Goal: Task Accomplishment & Management: Complete application form

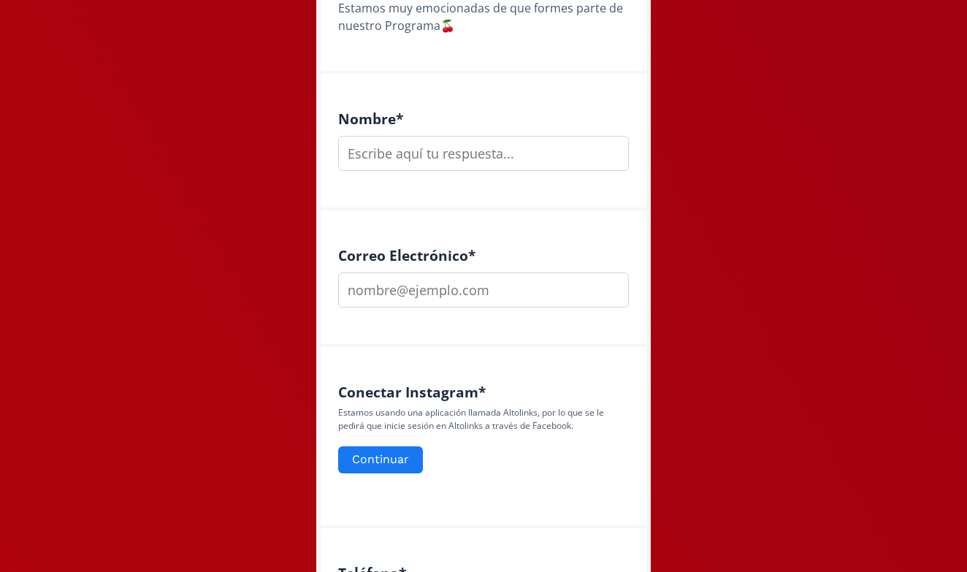
scroll to position [358, 0]
type input "p"
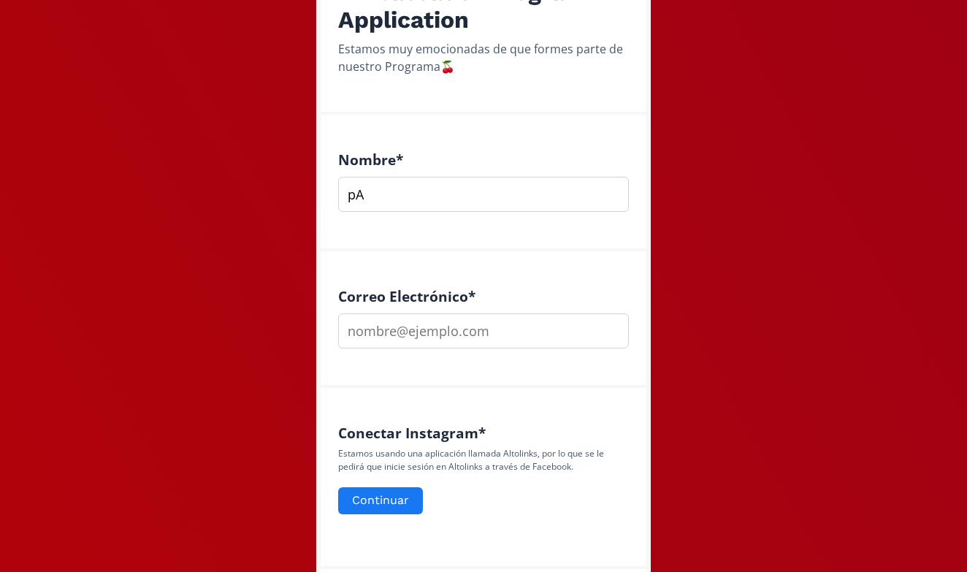
type input "p"
type input "[PERSON_NAME] [PERSON_NAME]"
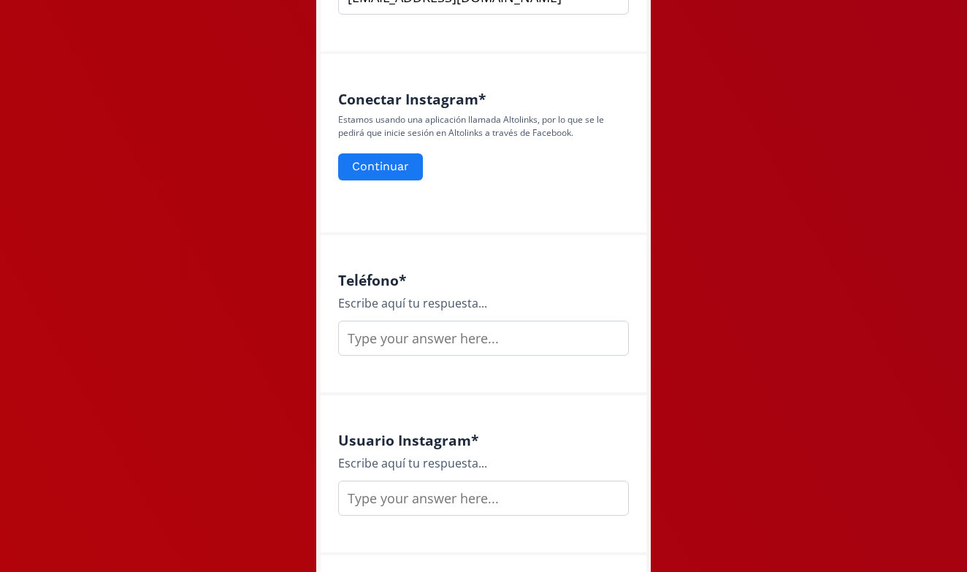
scroll to position [657, 0]
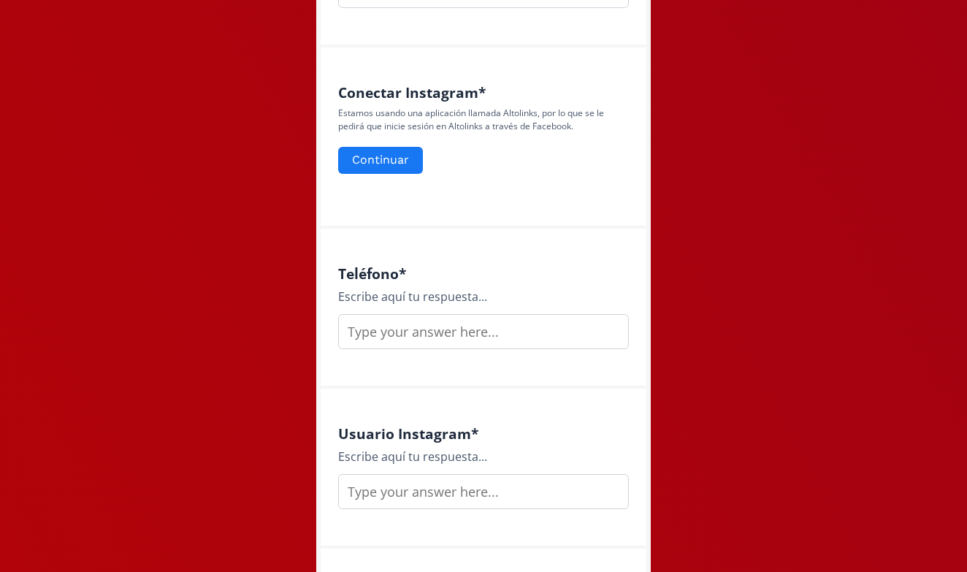
type input "[EMAIL_ADDRESS][DOMAIN_NAME]"
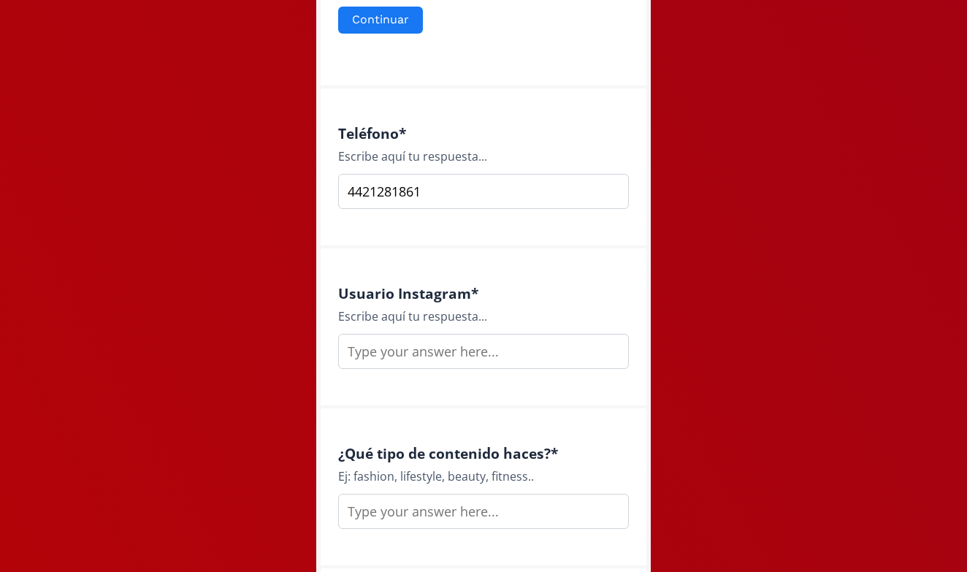
scroll to position [801, 0]
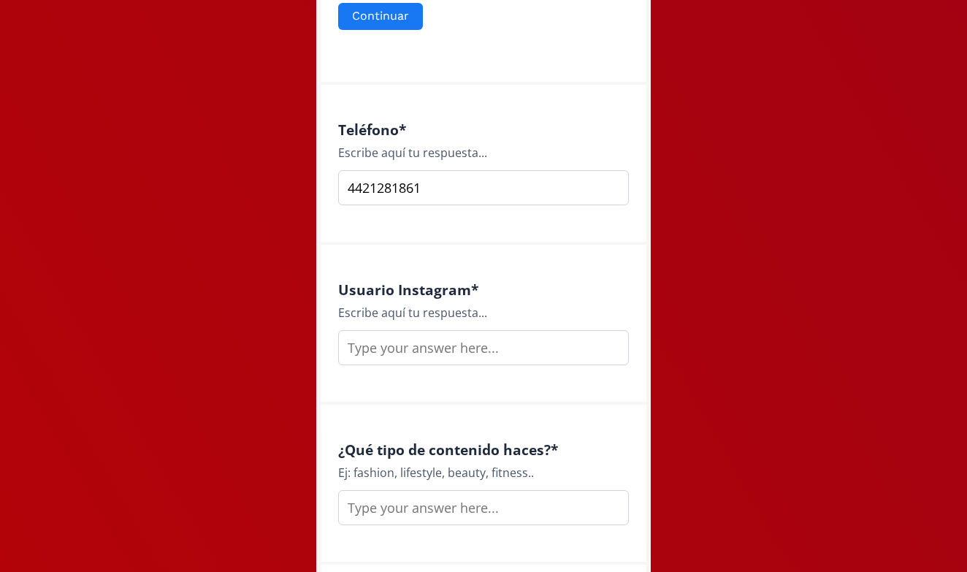
type input "4421281861"
click at [486, 345] on input "text" at bounding box center [483, 347] width 291 height 35
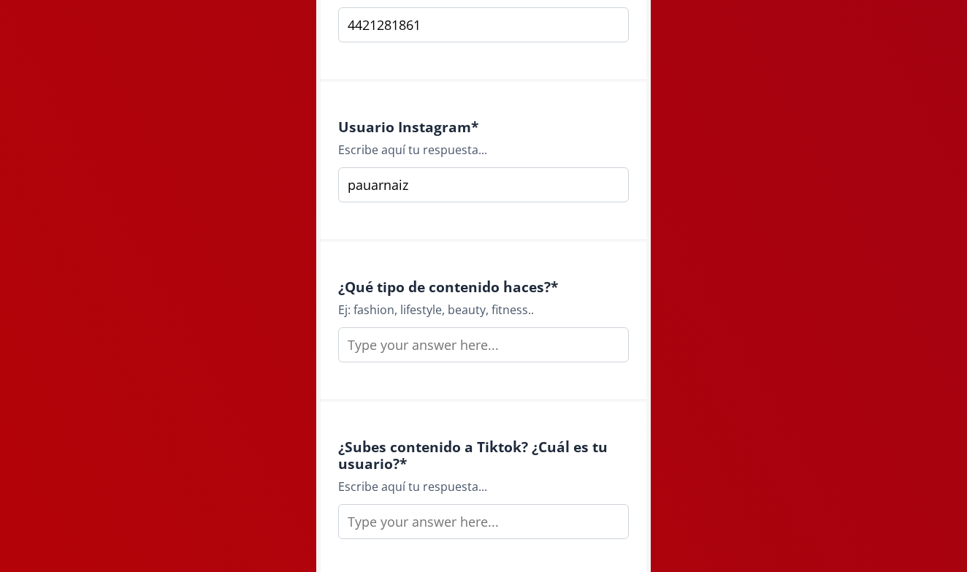
scroll to position [972, 0]
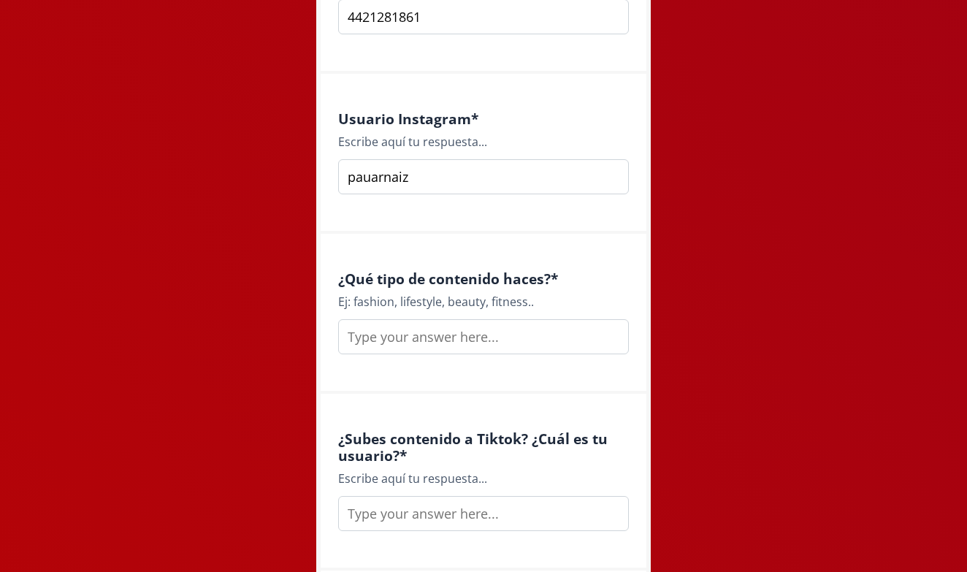
type input "pauarnaiz"
click at [512, 341] on input "text" at bounding box center [483, 336] width 291 height 35
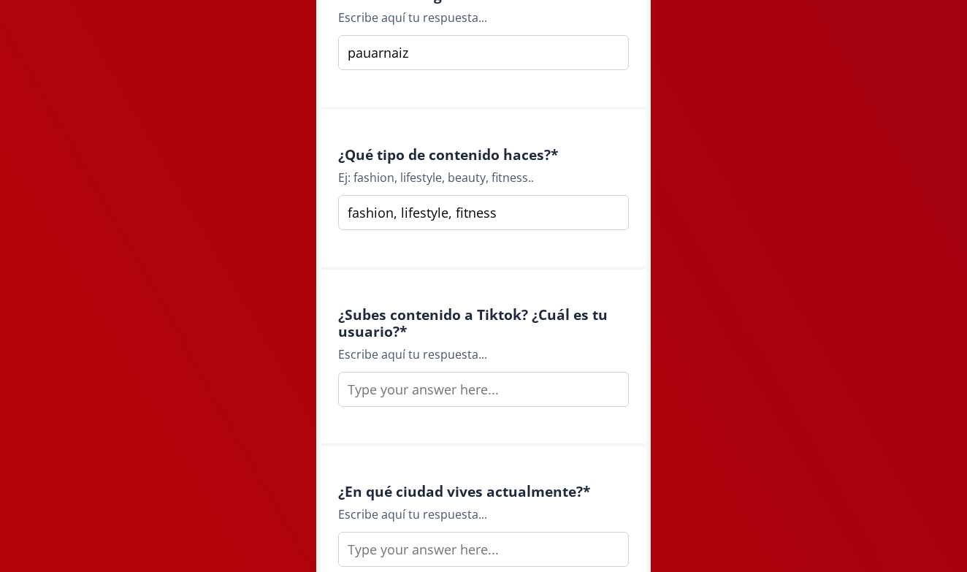
scroll to position [1099, 0]
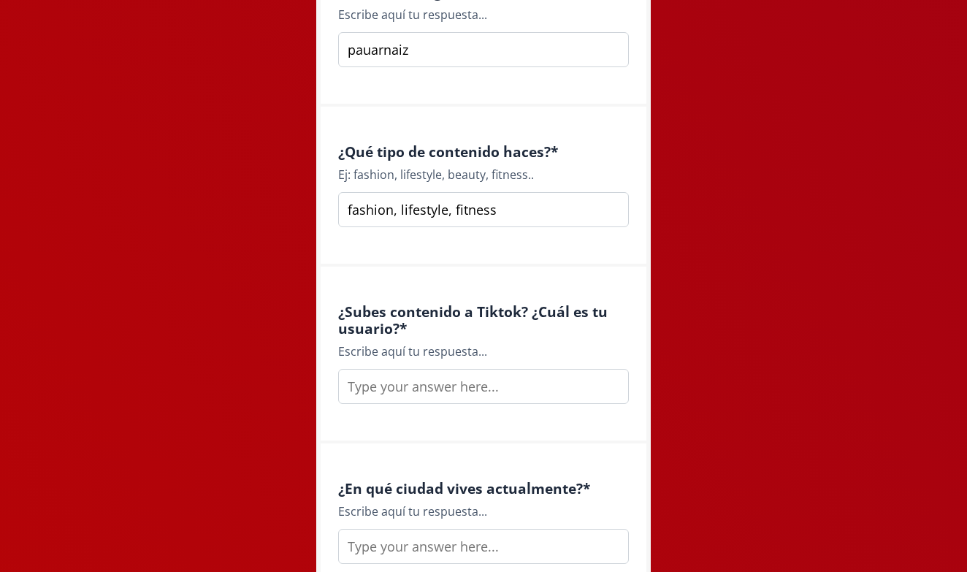
type input "fashion, lifestyle, fitness"
click at [546, 394] on input "text" at bounding box center [483, 386] width 291 height 35
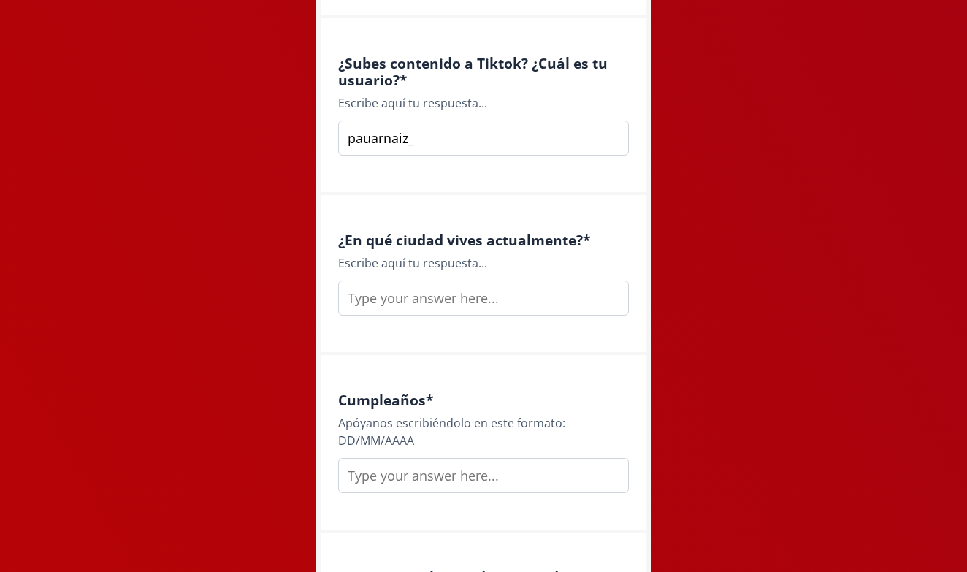
scroll to position [1349, 0]
type input "pauarnaiz_"
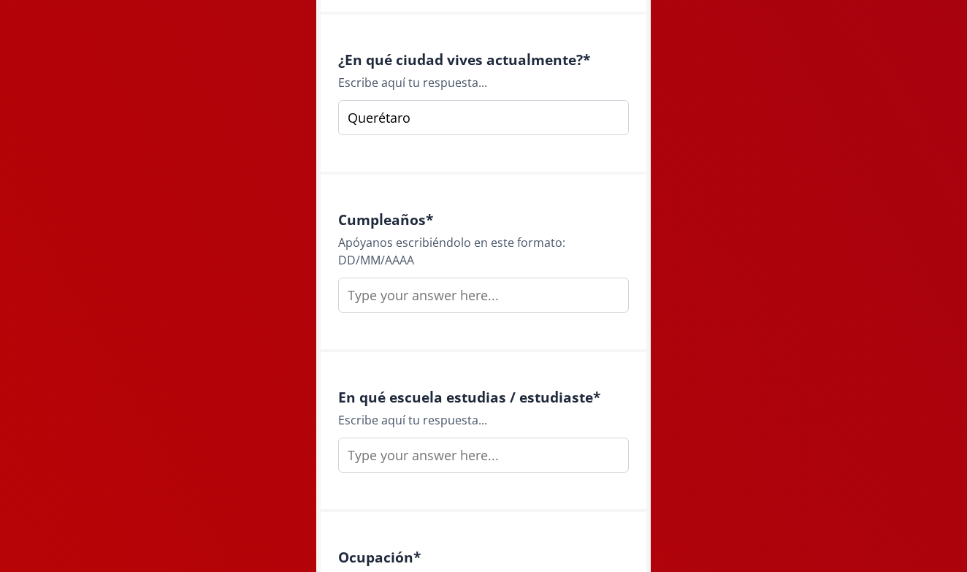
scroll to position [1528, 0]
type input "Querétaro"
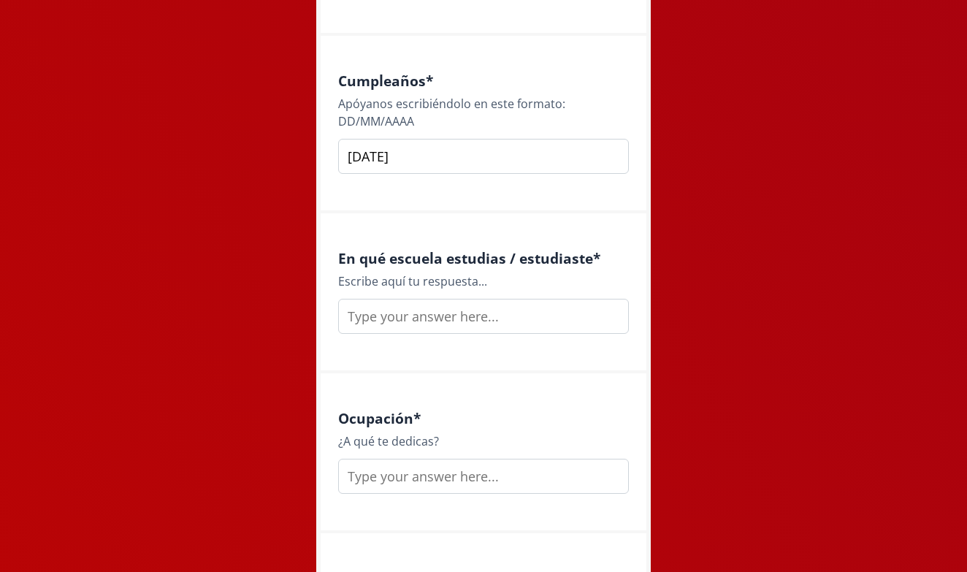
scroll to position [1667, 0]
type input "[DATE]"
click at [570, 323] on input "text" at bounding box center [483, 316] width 291 height 35
type input "Anahuac Querétaro"
click at [445, 469] on input "text" at bounding box center [483, 476] width 291 height 35
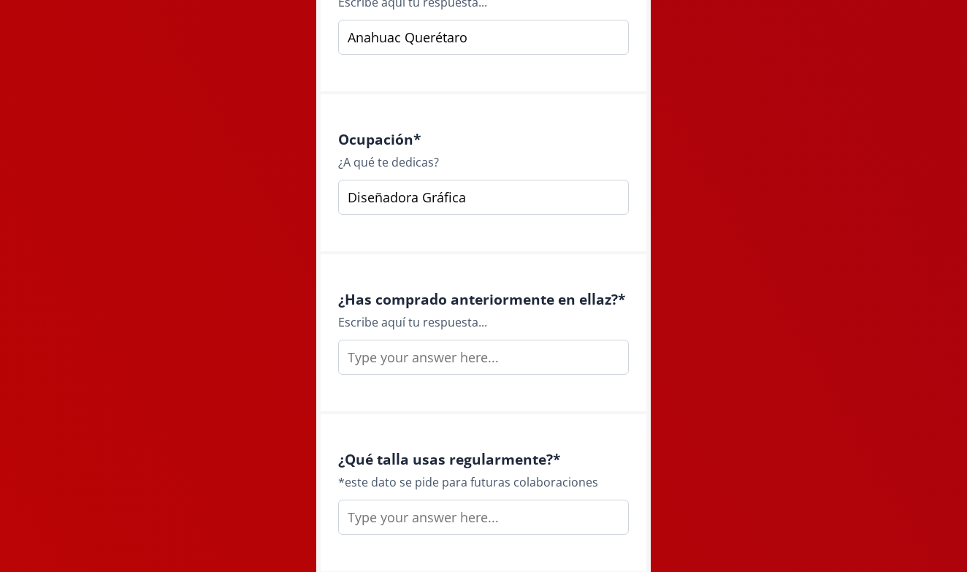
scroll to position [2026, 0]
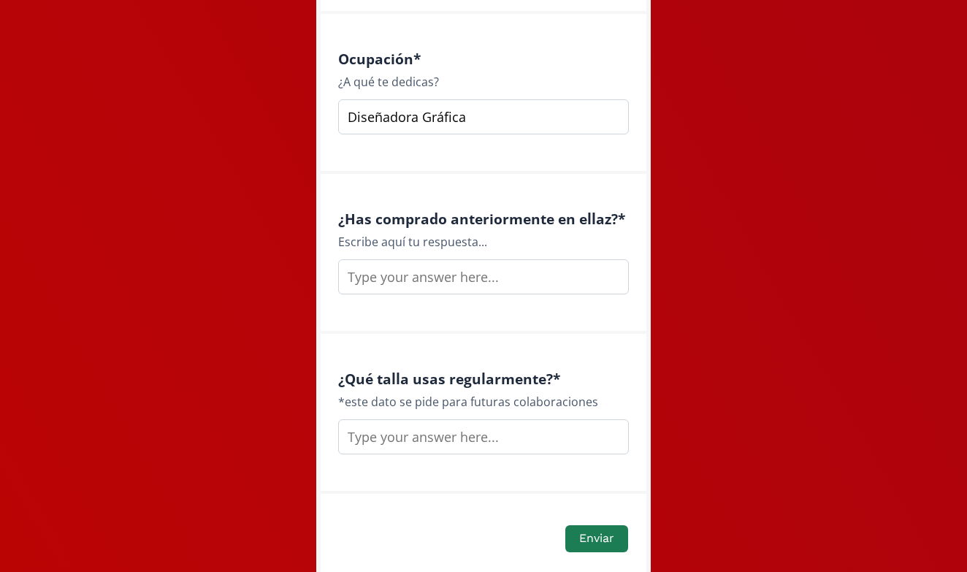
type input "Diseñadora Gráfica"
click at [484, 269] on input "text" at bounding box center [483, 276] width 291 height 35
type input "Si"
click at [498, 432] on input "text" at bounding box center [483, 436] width 291 height 35
type input "S/M"
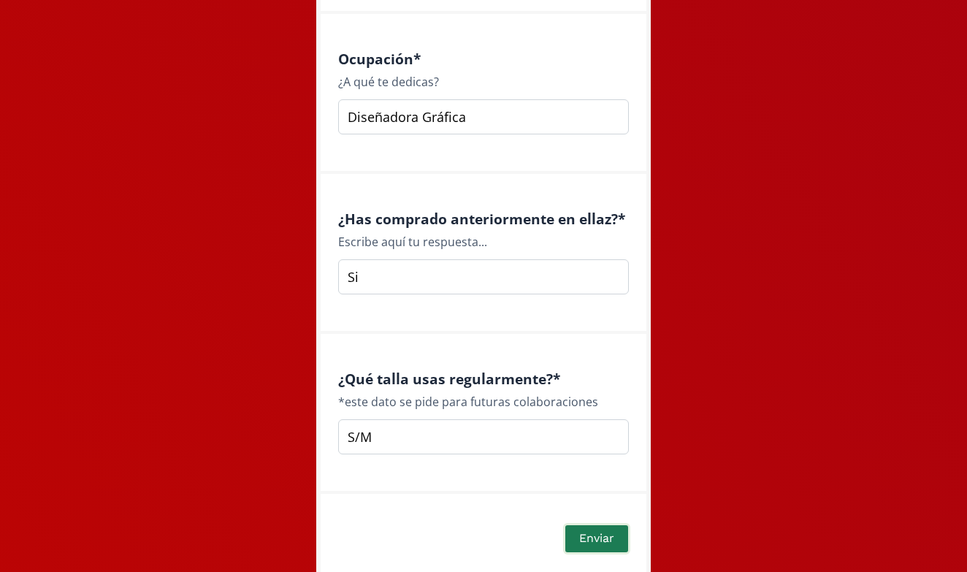
click at [593, 544] on button "Enviar" at bounding box center [596, 538] width 67 height 31
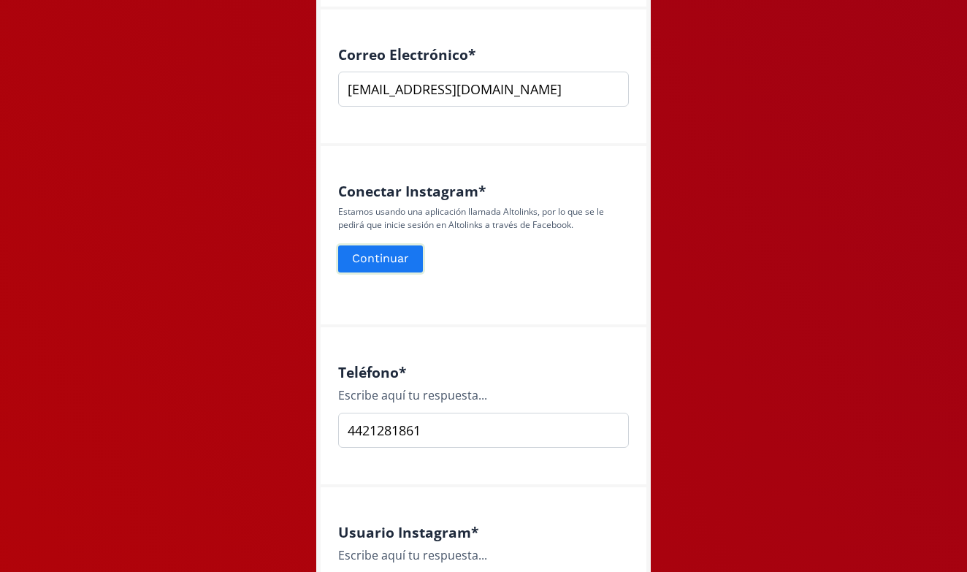
click at [409, 261] on button "Continuar" at bounding box center [380, 258] width 89 height 31
